Goal: Task Accomplishment & Management: Use online tool/utility

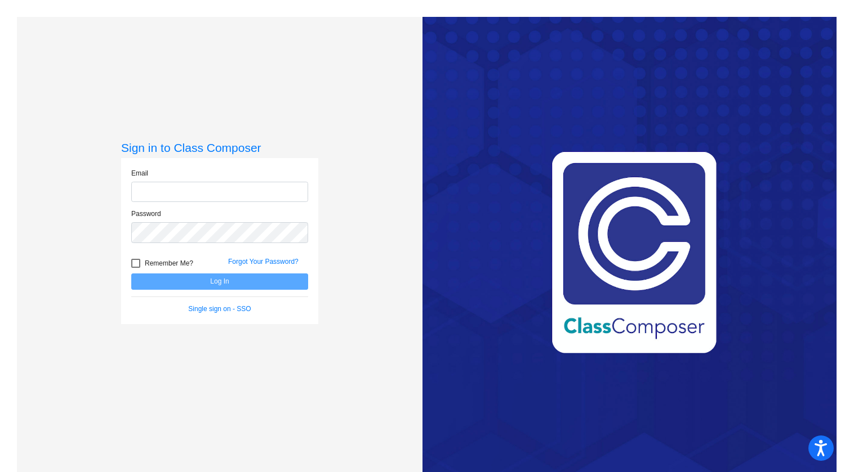
type input "[EMAIL_ADDRESS][DOMAIN_NAME]"
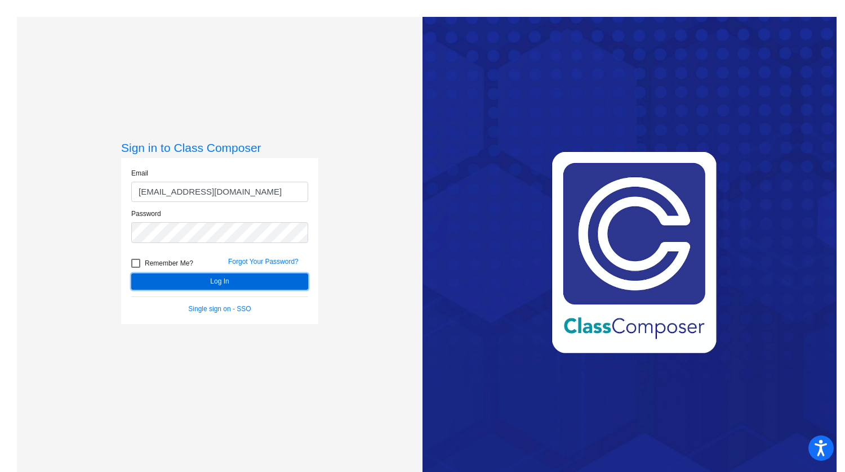
click at [224, 279] on button "Log In" at bounding box center [219, 282] width 177 height 16
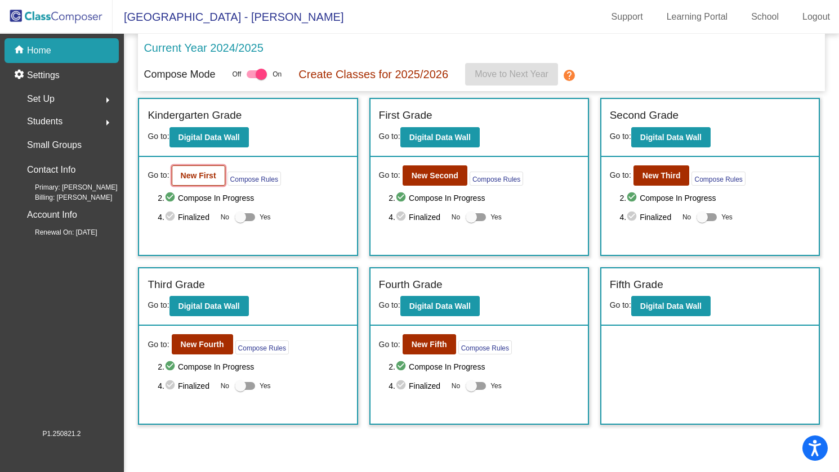
click at [206, 173] on b "New First" at bounding box center [198, 175] width 35 height 9
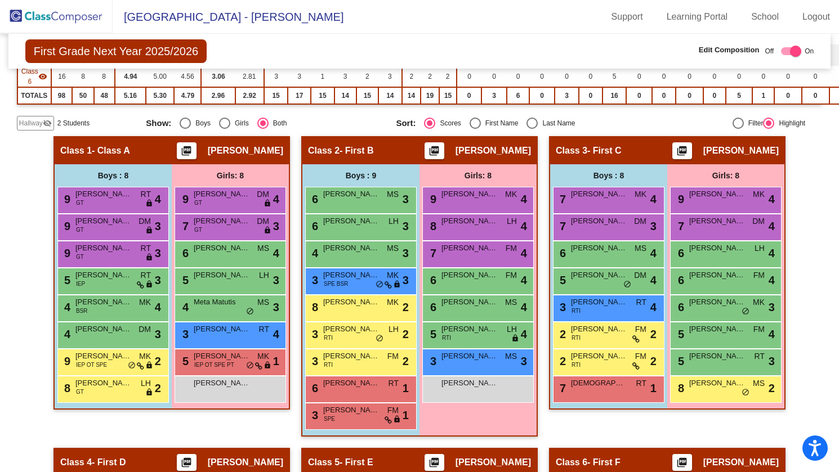
scroll to position [250, 0]
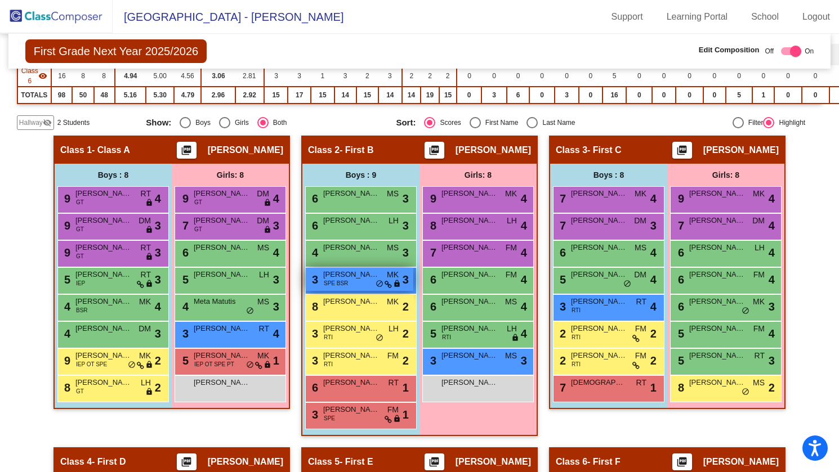
click at [373, 279] on span "[PERSON_NAME]" at bounding box center [351, 274] width 56 height 11
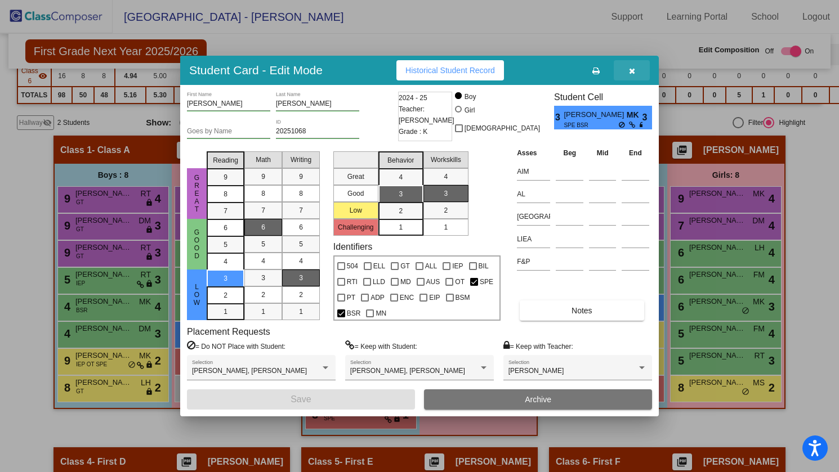
click at [633, 70] on icon "button" at bounding box center [632, 71] width 6 height 8
